Goal: Information Seeking & Learning: Understand process/instructions

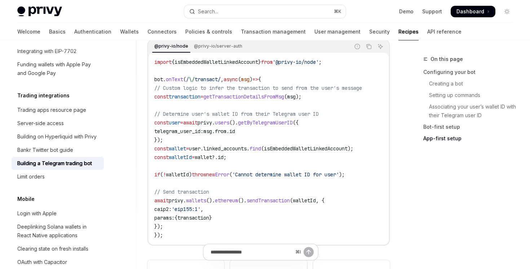
scroll to position [1708, 0]
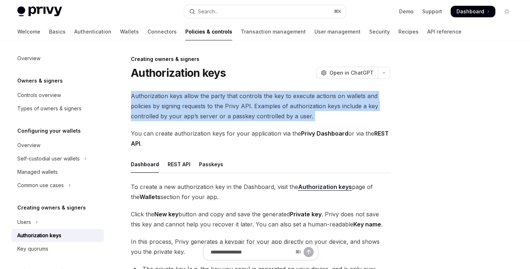
drag, startPoint x: 229, startPoint y: 126, endPoint x: 128, endPoint y: 96, distance: 105.7
click at [128, 96] on div "Creating owners & signers Authorization keys OpenAI Open in ChatGPT OpenAI Open…" at bounding box center [192, 261] width 397 height 412
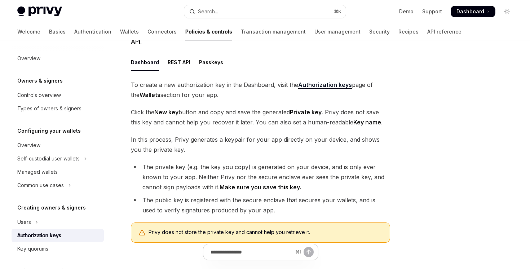
scroll to position [131, 0]
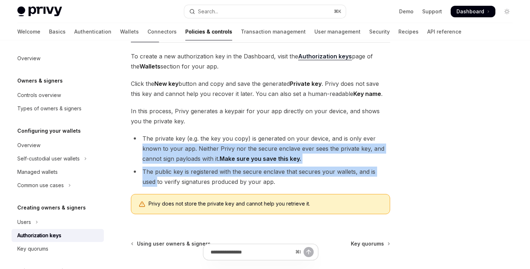
drag, startPoint x: 135, startPoint y: 150, endPoint x: 135, endPoint y: 181, distance: 31.4
click at [135, 181] on ul "The private key (e.g. the key you copy) is generated on your device, and is onl…" at bounding box center [260, 159] width 259 height 53
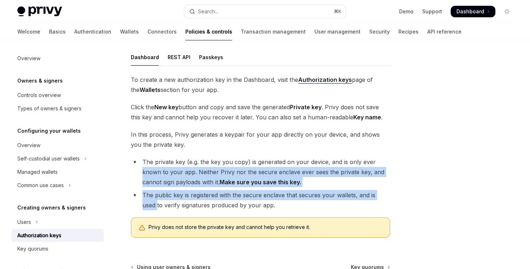
scroll to position [5, 0]
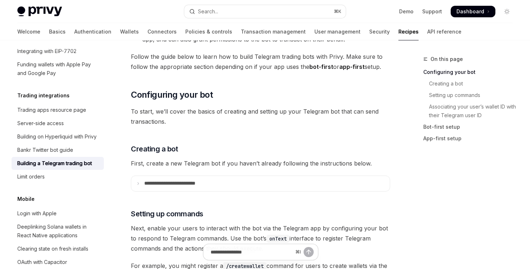
scroll to position [211, 0]
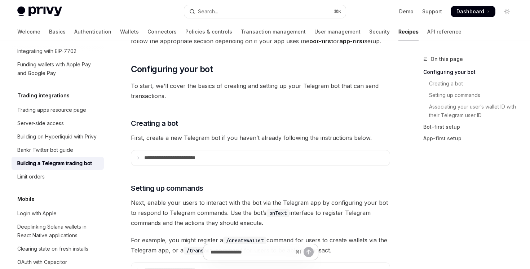
click at [248, 159] on summary "**********" at bounding box center [260, 157] width 259 height 15
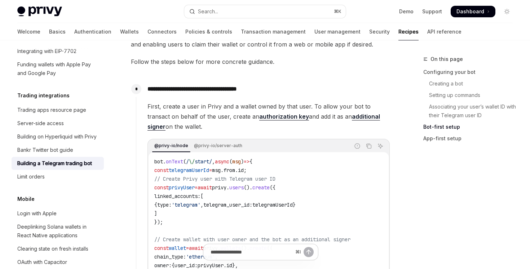
scroll to position [999, 0]
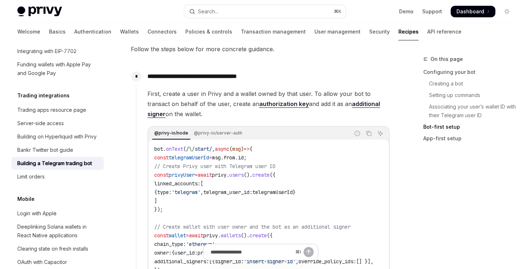
click at [339, 105] on link "additional signer" at bounding box center [263, 109] width 233 height 18
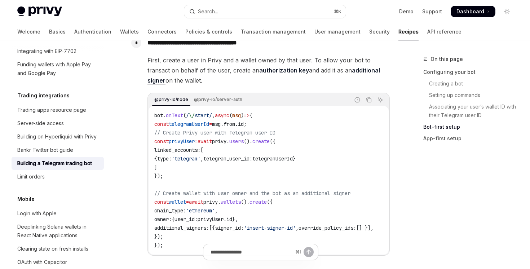
scroll to position [1009, 0]
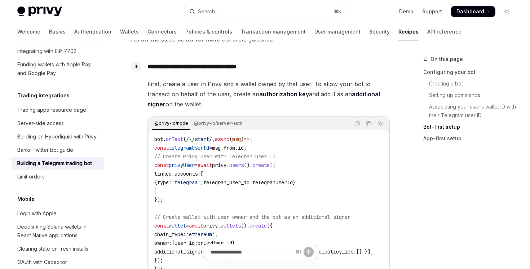
click at [348, 94] on link "additional signer" at bounding box center [263, 100] width 233 height 18
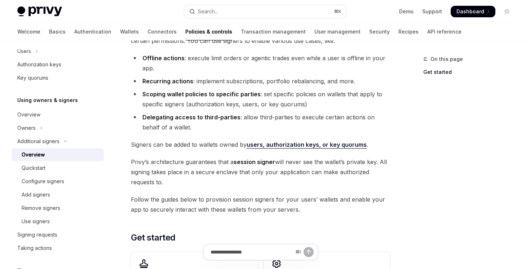
scroll to position [142, 0]
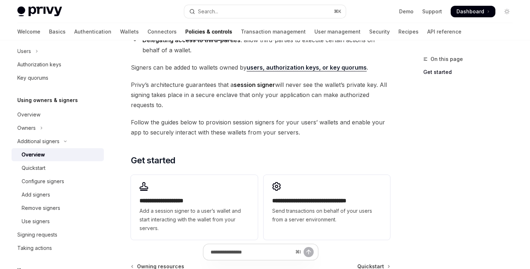
click at [288, 72] on span "Signers can be added to wallets owned by users, authorization keys, or key quor…" at bounding box center [260, 67] width 259 height 10
click at [288, 68] on link "users, authorization keys, or key quorums" at bounding box center [307, 68] width 120 height 8
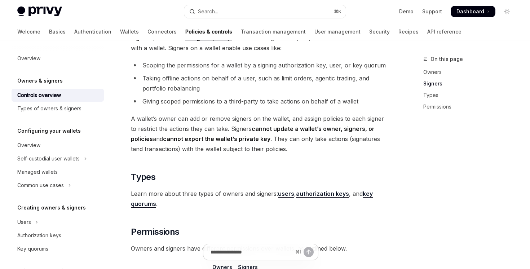
scroll to position [390, 0]
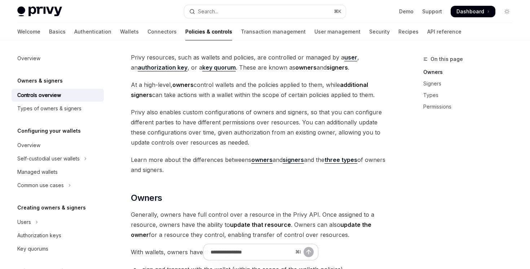
click at [300, 160] on strong "signers" at bounding box center [293, 159] width 21 height 7
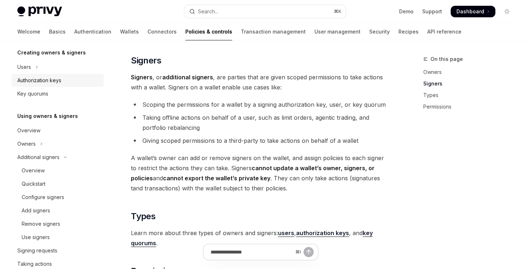
scroll to position [161, 0]
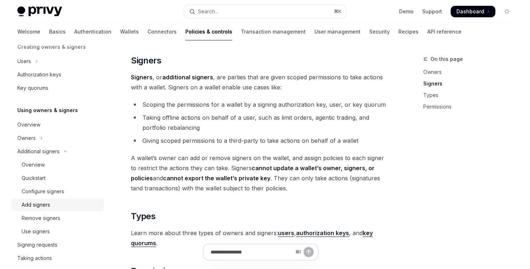
click at [63, 200] on div "Add signers" at bounding box center [61, 204] width 78 height 9
type textarea "*"
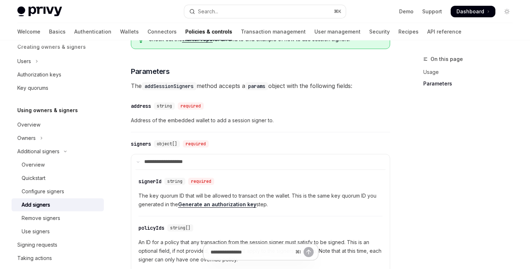
scroll to position [275, 0]
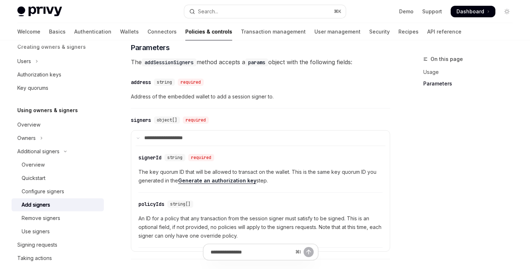
click at [155, 173] on span "The key quorum ID that will be allowed to transact on the wallet. This is the s…" at bounding box center [260, 176] width 244 height 17
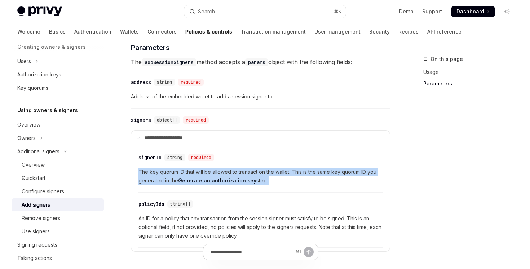
click at [155, 173] on span "The key quorum ID that will be allowed to transact on the wallet. This is the s…" at bounding box center [260, 176] width 244 height 17
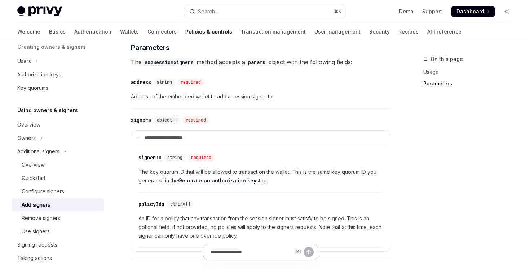
click at [155, 173] on span "The key quorum ID that will be allowed to transact on the wallet. This is the s…" at bounding box center [260, 176] width 244 height 17
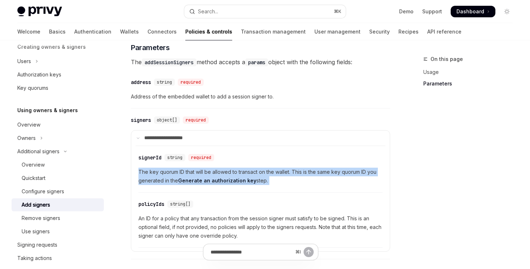
click at [155, 173] on span "The key quorum ID that will be allowed to transact on the wallet. This is the s…" at bounding box center [260, 176] width 244 height 17
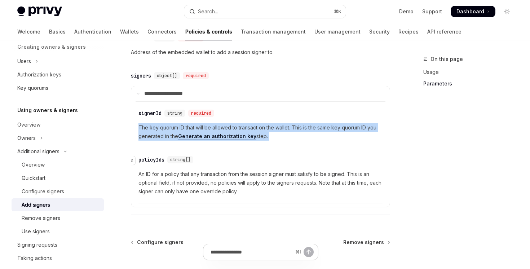
scroll to position [312, 0]
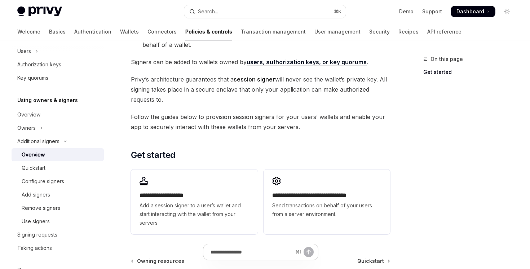
scroll to position [150, 0]
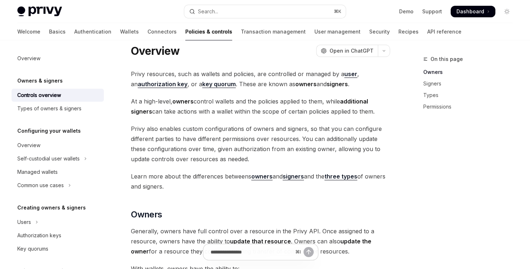
scroll to position [23, 0]
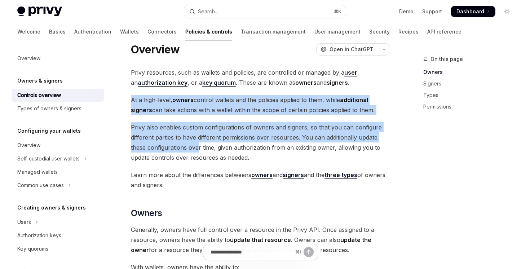
drag, startPoint x: 201, startPoint y: 94, endPoint x: 196, endPoint y: 156, distance: 63.0
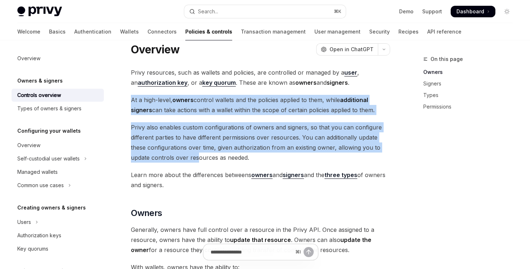
click at [196, 158] on span "Privy also enables custom configurations of owners and signers, so that you can…" at bounding box center [260, 142] width 259 height 40
